Goal: Task Accomplishment & Management: Manage account settings

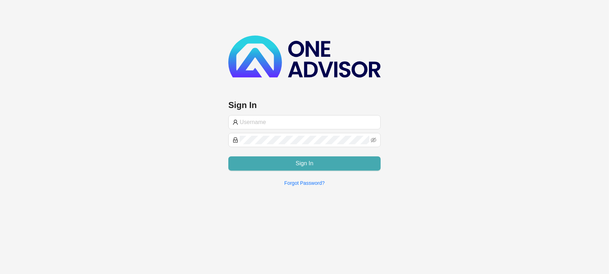
type input "[EMAIL_ADDRESS][DOMAIN_NAME]"
click at [317, 164] on button "Sign In" at bounding box center [304, 163] width 152 height 14
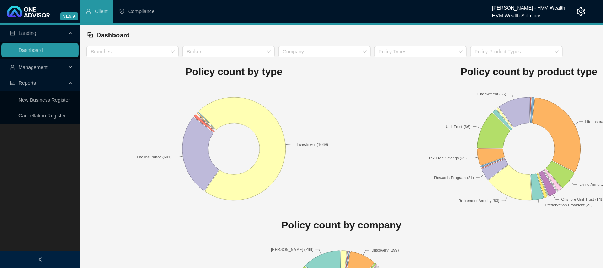
click at [32, 71] on span "Management" at bounding box center [38, 67] width 56 height 14
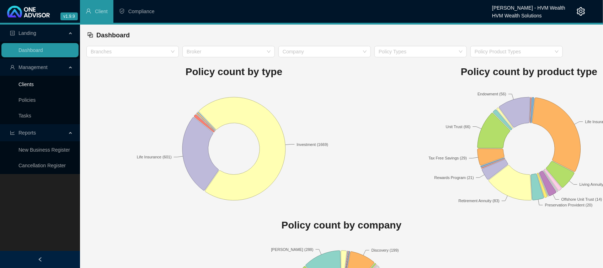
click at [28, 83] on link "Clients" at bounding box center [25, 84] width 15 height 6
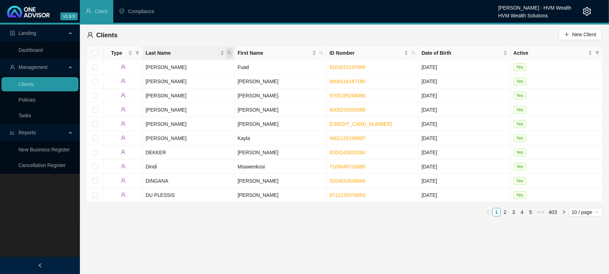
click at [232, 53] on span "Last Name" at bounding box center [229, 53] width 7 height 11
click at [209, 71] on input "text" at bounding box center [196, 68] width 67 height 11
type input "[PERSON_NAME]"
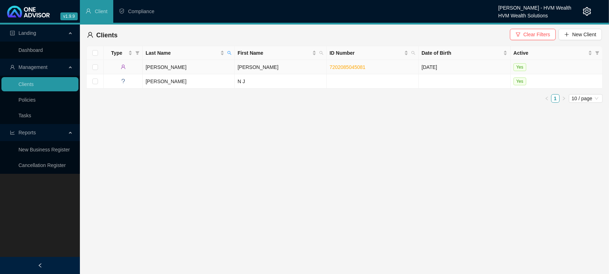
click at [166, 65] on td "[PERSON_NAME]" at bounding box center [189, 67] width 92 height 14
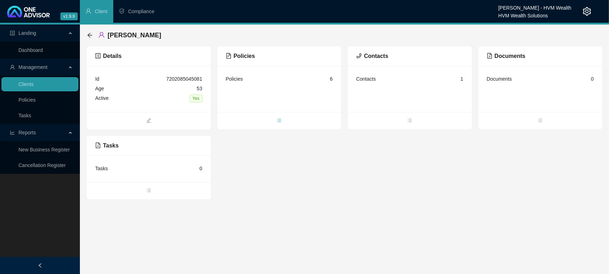
click at [274, 121] on span "bars" at bounding box center [279, 121] width 124 height 8
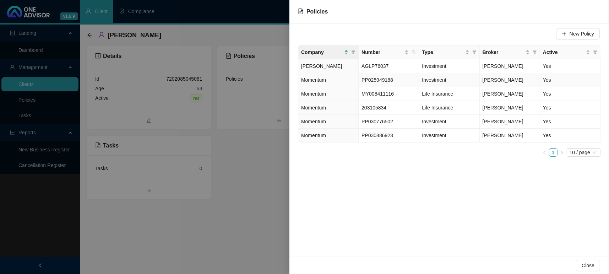
click at [374, 77] on span "PP025949188" at bounding box center [378, 80] width 32 height 6
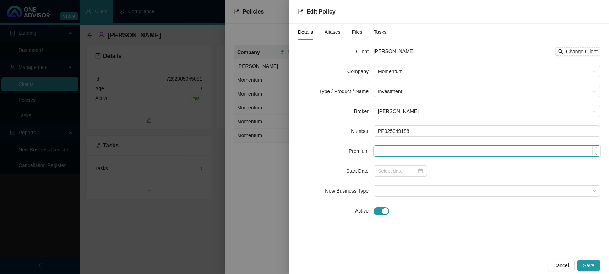
click at [417, 153] on input at bounding box center [487, 151] width 226 height 11
click at [421, 173] on div at bounding box center [400, 171] width 45 height 8
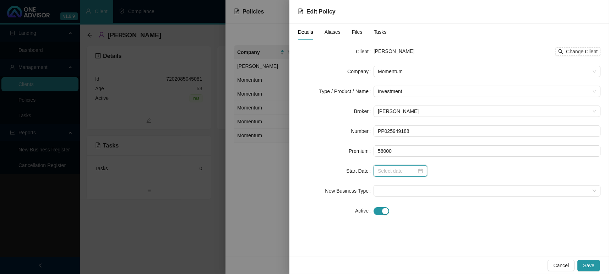
type input "58000.00"
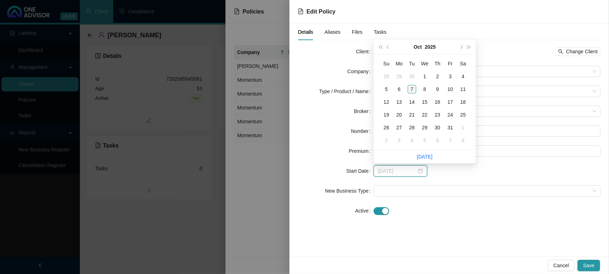
type input "[DATE]"
click at [410, 87] on div "7" at bounding box center [412, 89] width 9 height 9
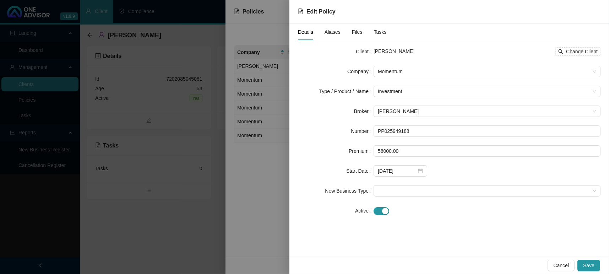
click at [405, 200] on form "Client [PERSON_NAME] Change Client Company Momentum Type / Product / Name Inves…" at bounding box center [449, 131] width 303 height 171
click at [405, 194] on span at bounding box center [487, 190] width 218 height 11
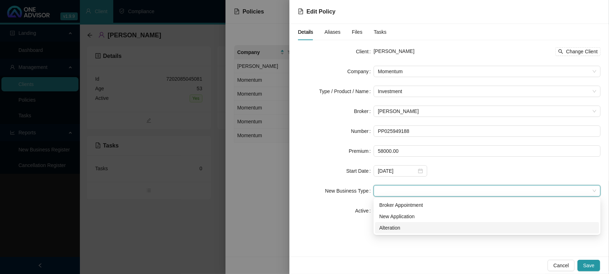
click at [403, 224] on div "Alteration" at bounding box center [487, 228] width 216 height 8
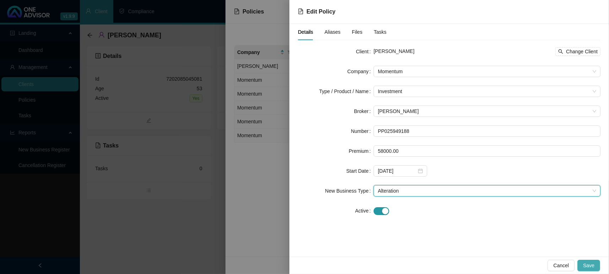
click at [596, 265] on button "Save" at bounding box center [589, 265] width 23 height 11
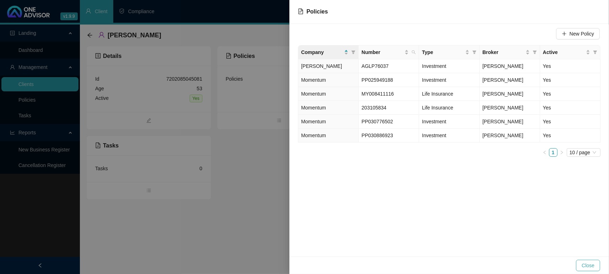
click at [599, 268] on button "Close" at bounding box center [588, 265] width 24 height 11
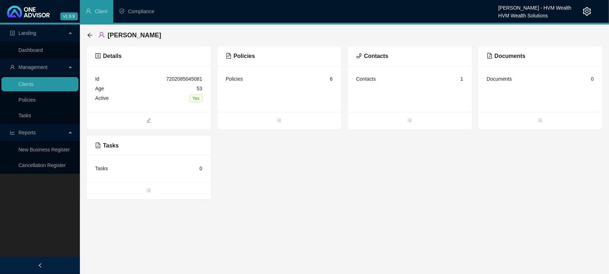
click at [292, 237] on main "Landing Dashboard Management Clients Policies Tasks Reports New Business Regist…" at bounding box center [304, 149] width 609 height 249
click at [43, 51] on link "Dashboard" at bounding box center [30, 50] width 25 height 6
